Goal: Information Seeking & Learning: Learn about a topic

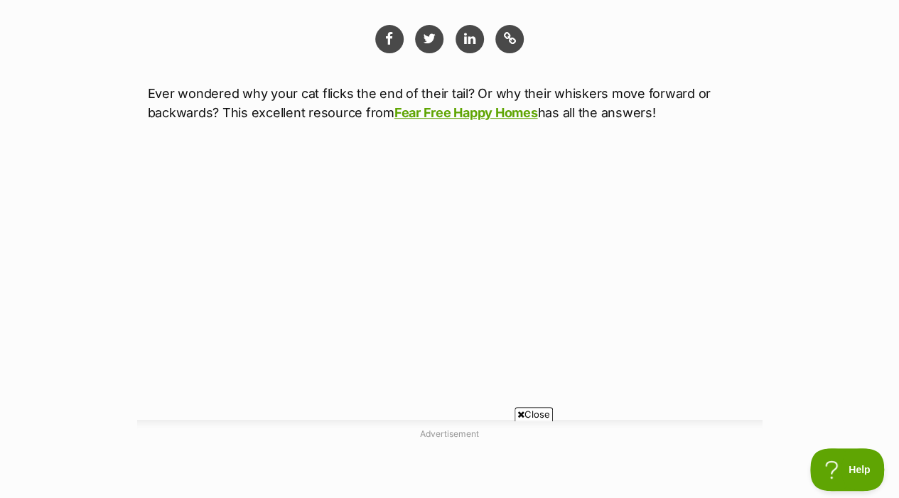
scroll to position [261, 0]
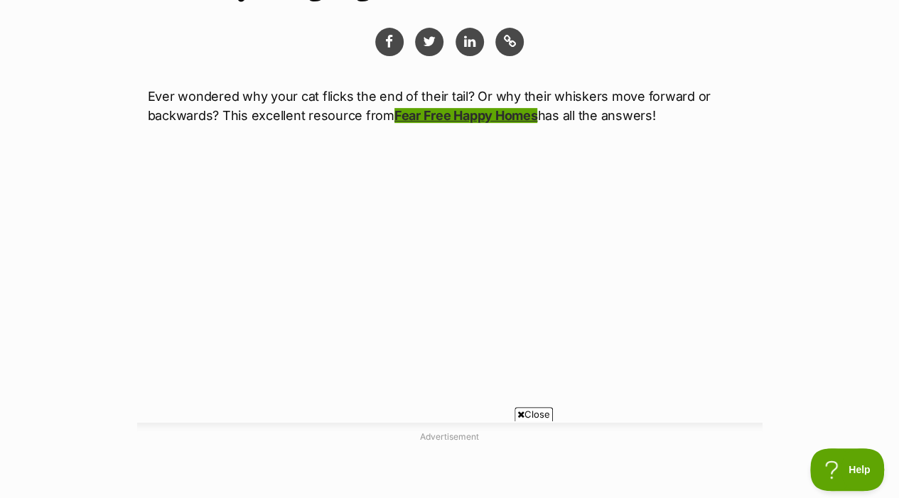
click at [483, 109] on link "Fear Free Happy Homes" at bounding box center [465, 115] width 143 height 15
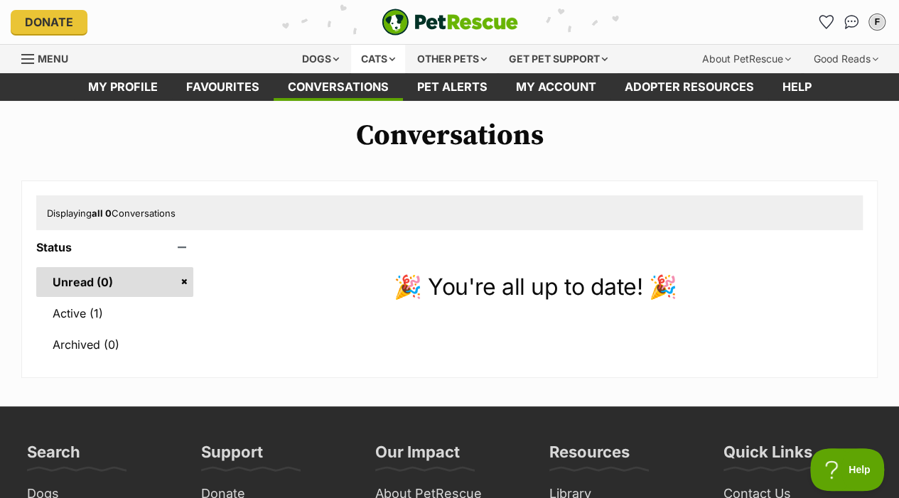
click at [381, 53] on div "Cats" at bounding box center [378, 59] width 54 height 28
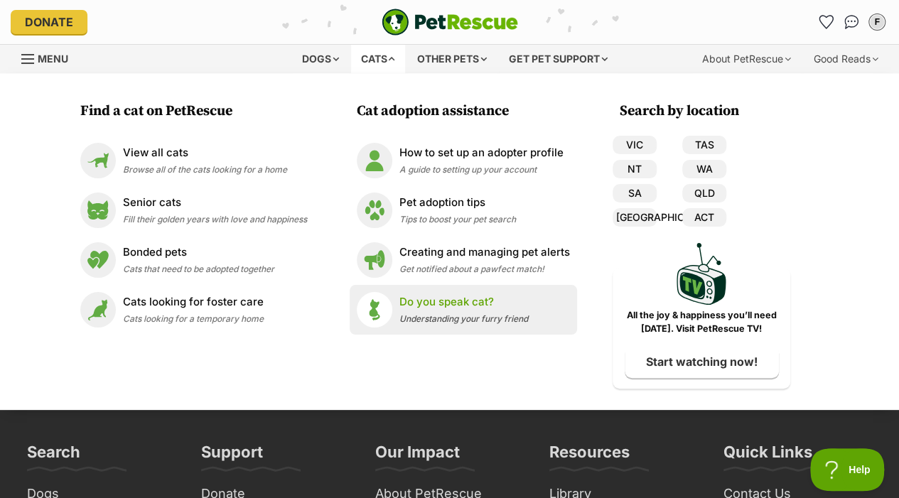
click at [425, 295] on p "Do you speak cat?" at bounding box center [463, 302] width 129 height 16
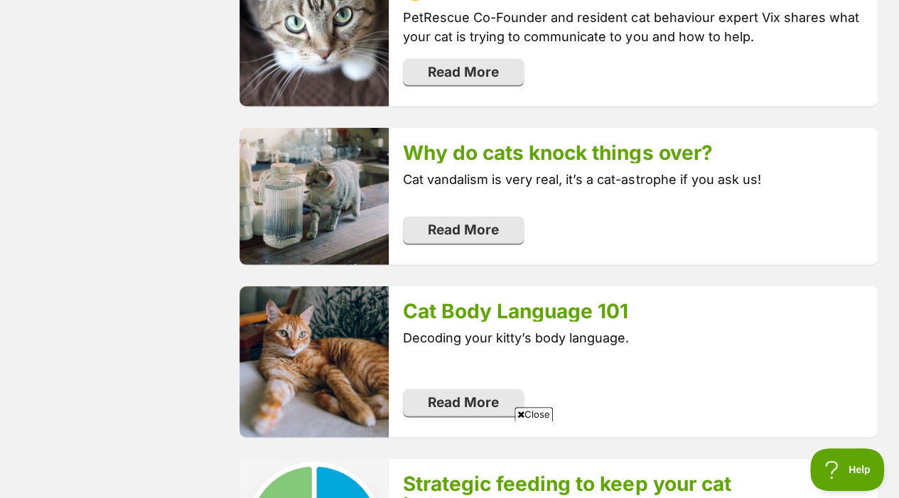
scroll to position [1911, 0]
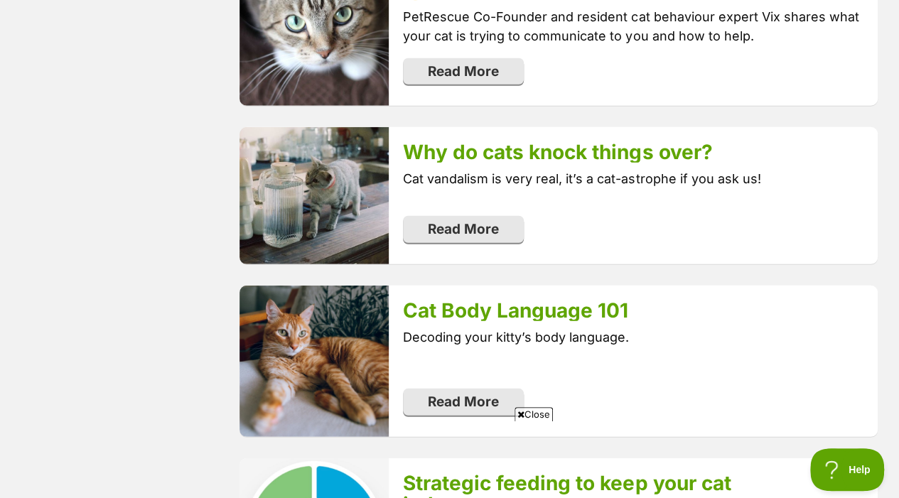
click at [587, 297] on div "Cat Body Language 101 Decoding your kitty’s body language. Read More" at bounding box center [633, 361] width 489 height 151
click at [591, 308] on link "Cat Body Language 101" at bounding box center [515, 310] width 225 height 24
